Goal: Task Accomplishment & Management: Manage account settings

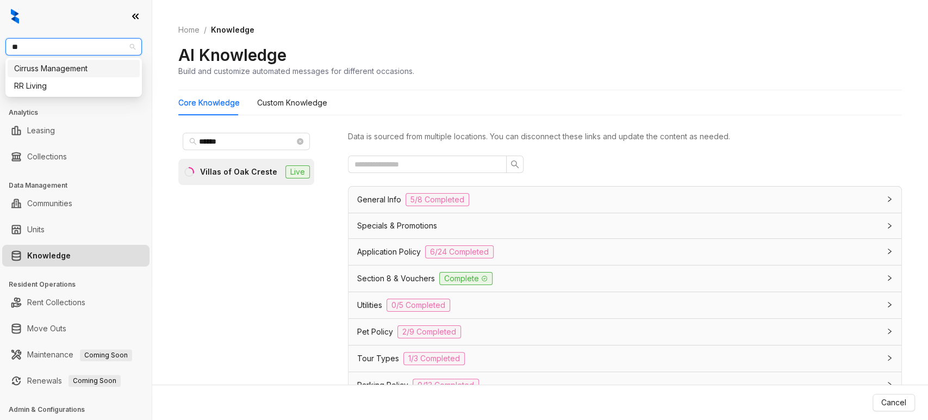
scroll to position [1159, 0]
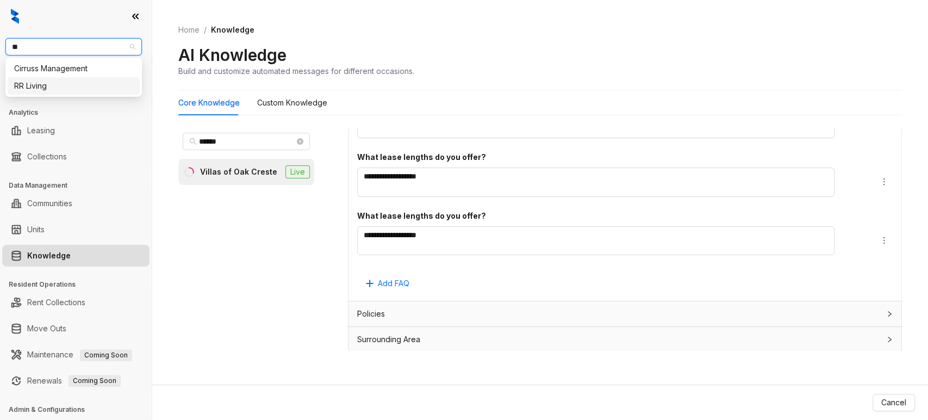
click at [77, 86] on div "RR Living" at bounding box center [73, 86] width 119 height 12
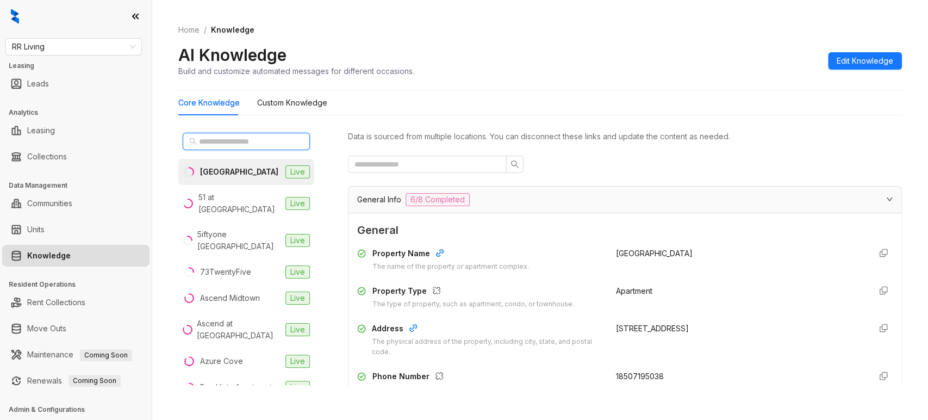
paste input "**********"
click at [244, 145] on input "text" at bounding box center [247, 141] width 96 height 12
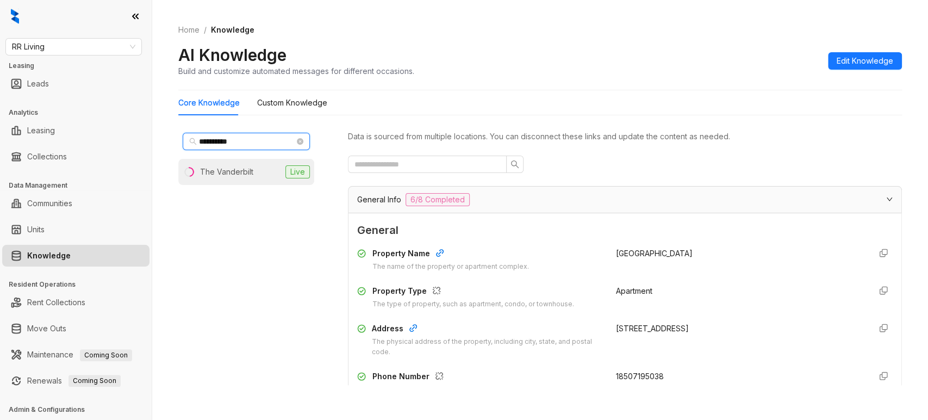
type input "**********"
click at [228, 166] on div "The Vanderbilt" at bounding box center [226, 172] width 53 height 12
click at [840, 64] on span "Edit Knowledge" at bounding box center [865, 61] width 57 height 12
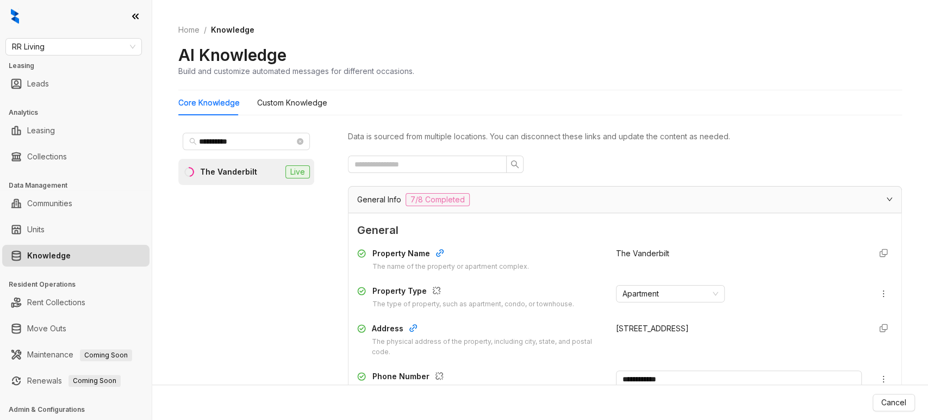
click at [462, 197] on span "7/8 Completed" at bounding box center [438, 199] width 64 height 13
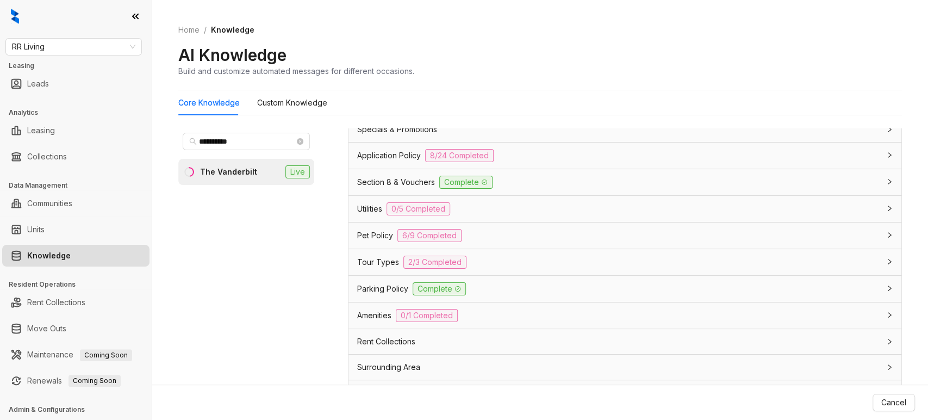
scroll to position [104, 0]
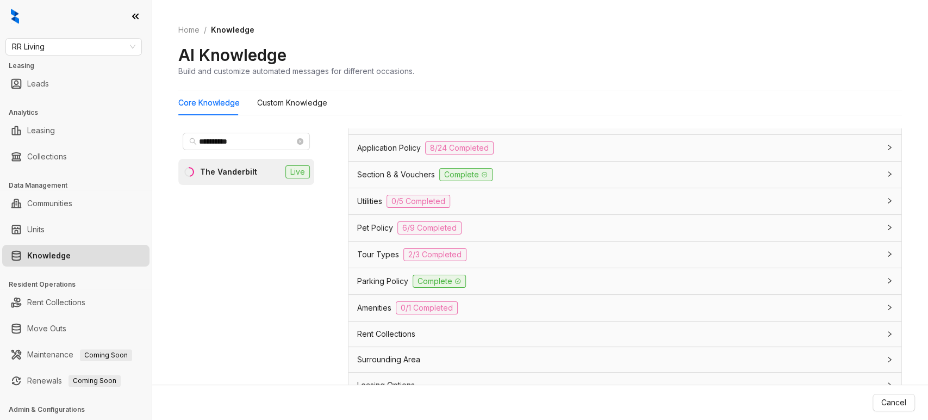
click at [386, 155] on div "Application Policy 8/24 Completed" at bounding box center [625, 148] width 553 height 26
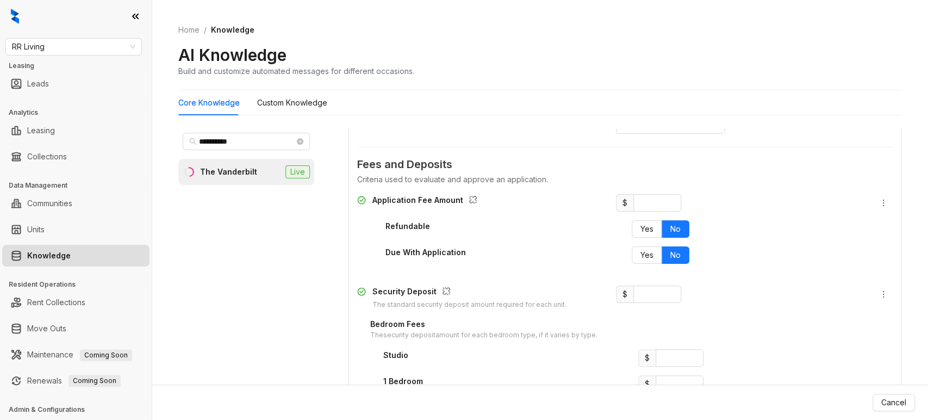
scroll to position [649, 0]
click at [882, 400] on span "Cancel" at bounding box center [894, 402] width 25 height 12
